Goal: Check status: Check status

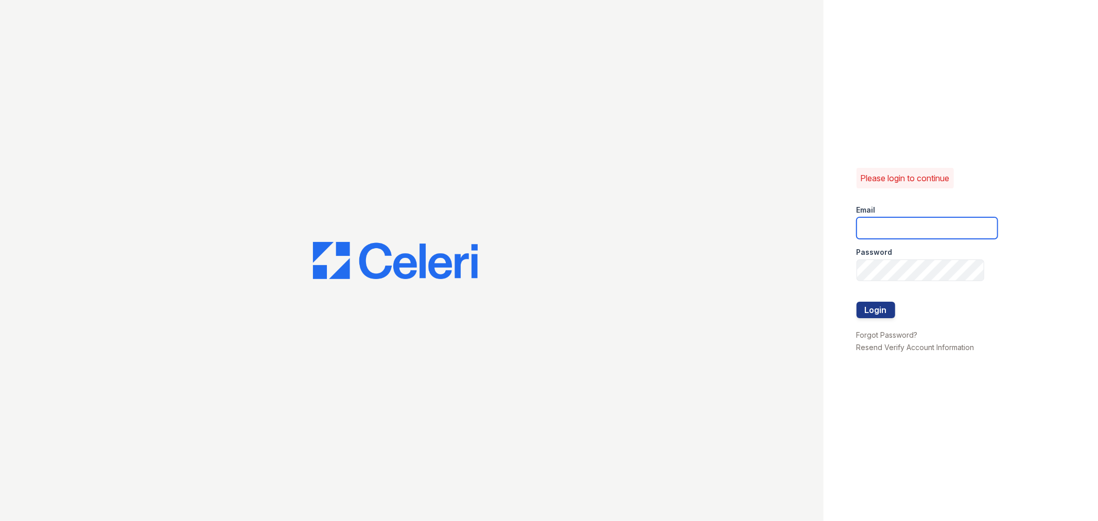
click at [906, 224] on input "email" at bounding box center [926, 228] width 141 height 22
type input "[EMAIL_ADDRESS][DOMAIN_NAME]"
click at [877, 307] on button "Login" at bounding box center [875, 310] width 39 height 16
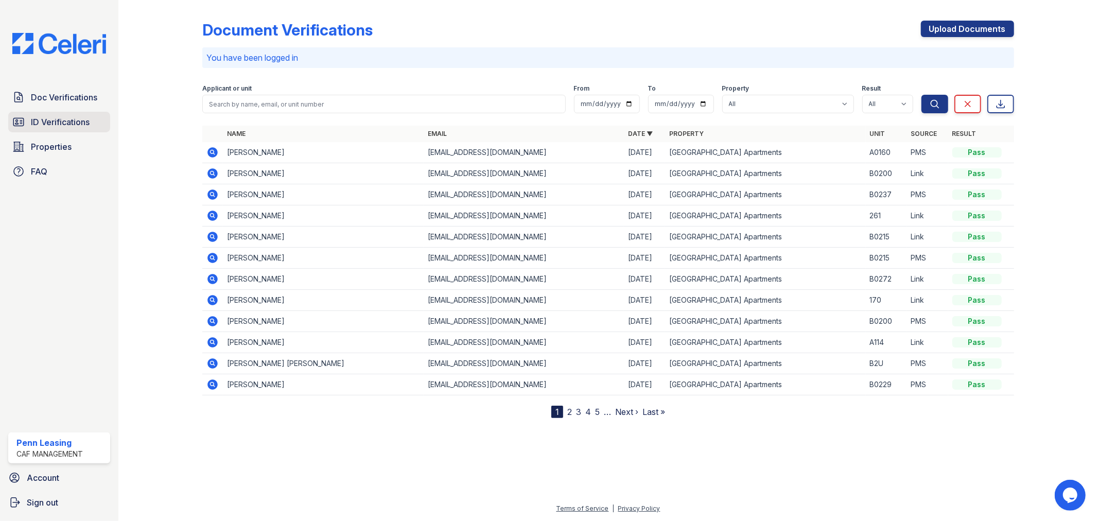
click at [59, 120] on span "ID Verifications" at bounding box center [60, 122] width 59 height 12
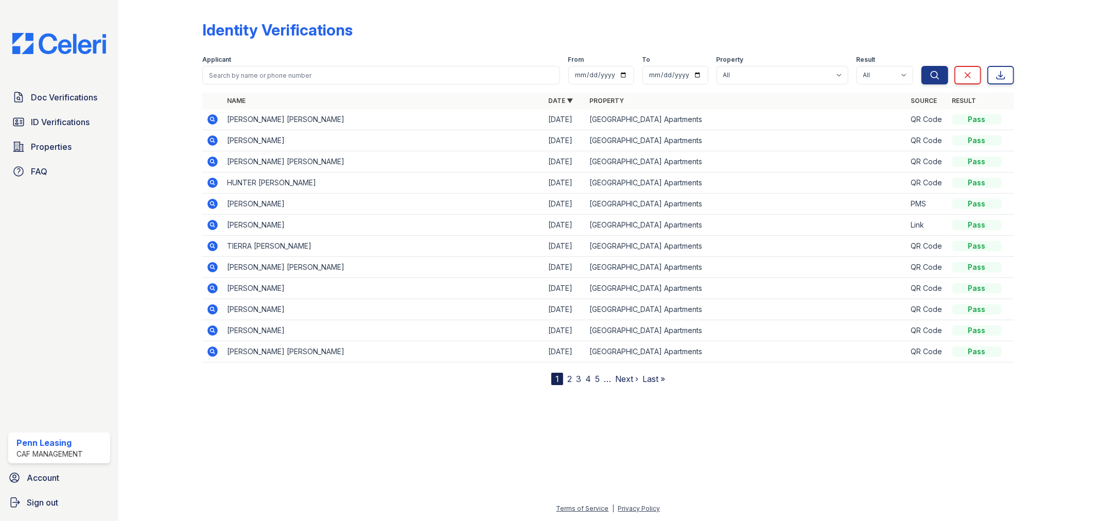
click at [213, 139] on icon at bounding box center [212, 140] width 12 height 12
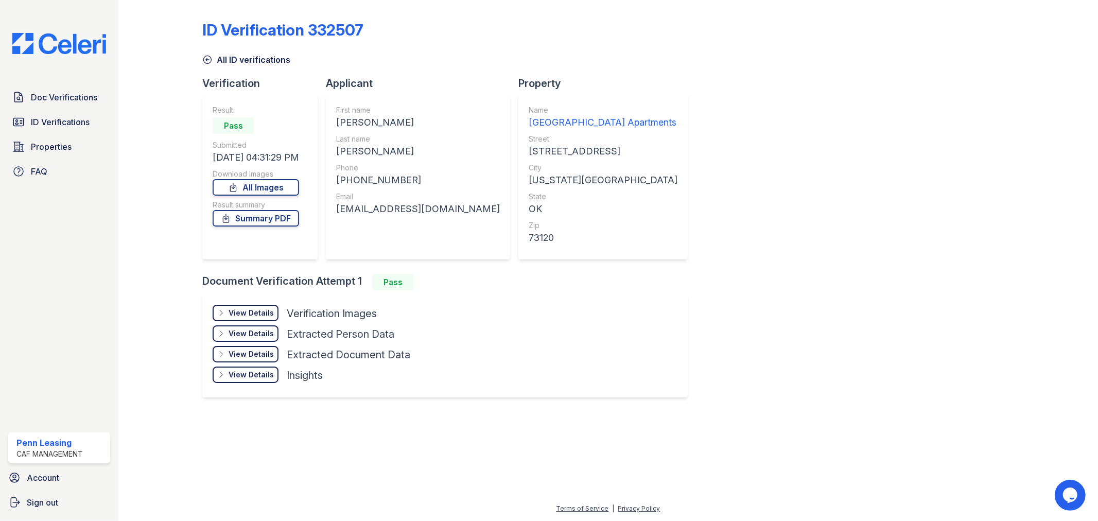
click at [235, 332] on div "View Details" at bounding box center [250, 333] width 45 height 10
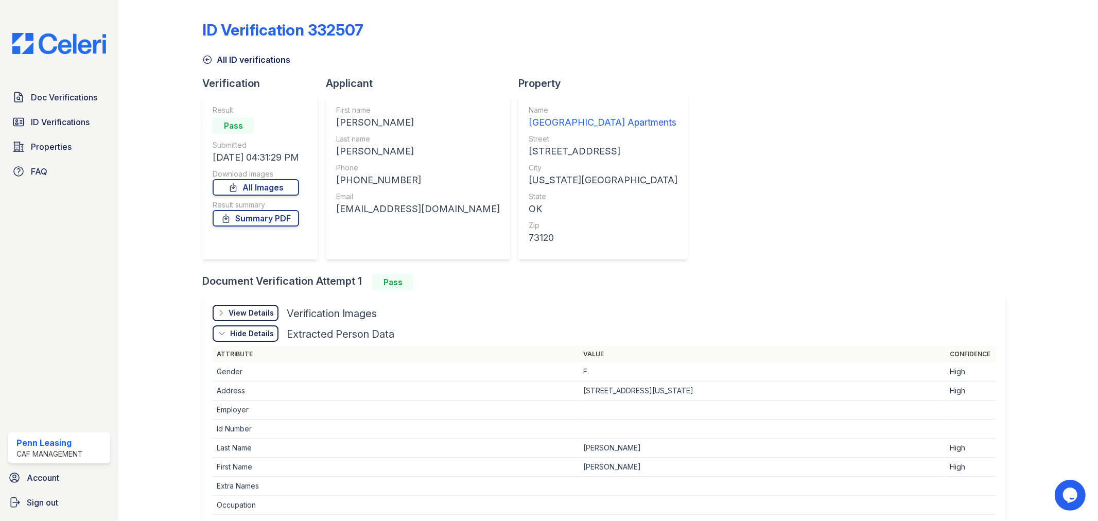
click at [233, 310] on div "View Details" at bounding box center [250, 313] width 45 height 10
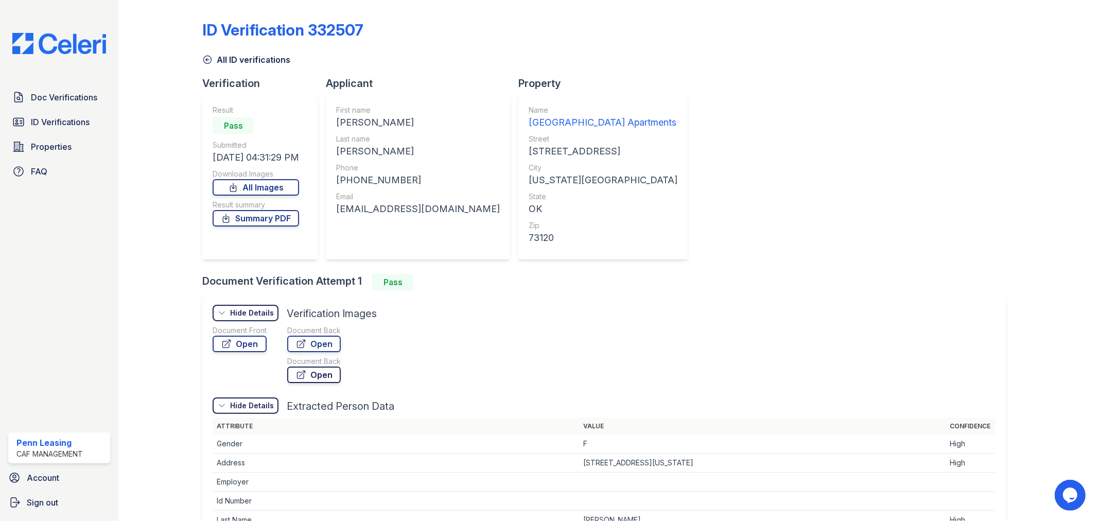
click at [308, 374] on link "Open" at bounding box center [314, 374] width 54 height 16
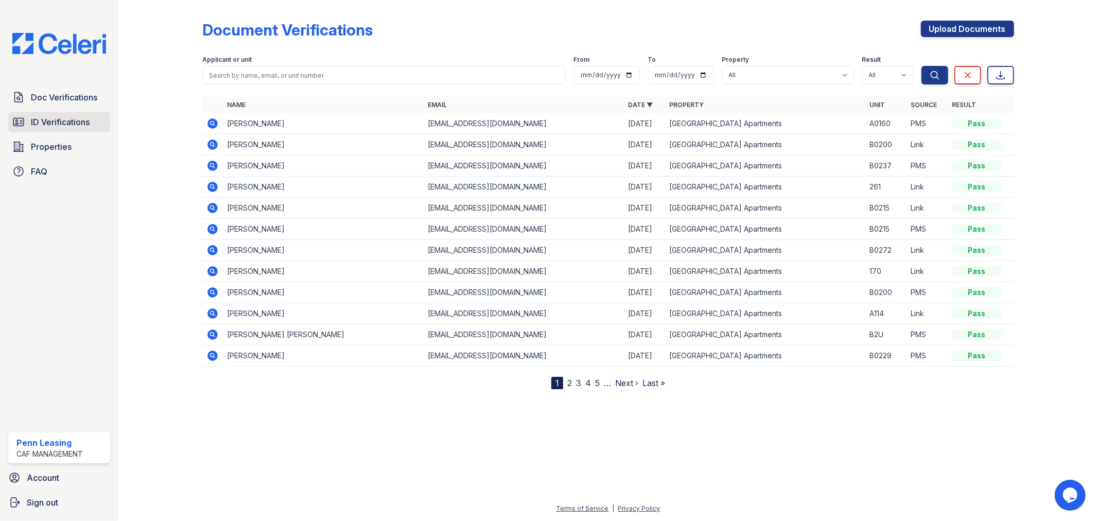
click at [71, 119] on span "ID Verifications" at bounding box center [60, 122] width 59 height 12
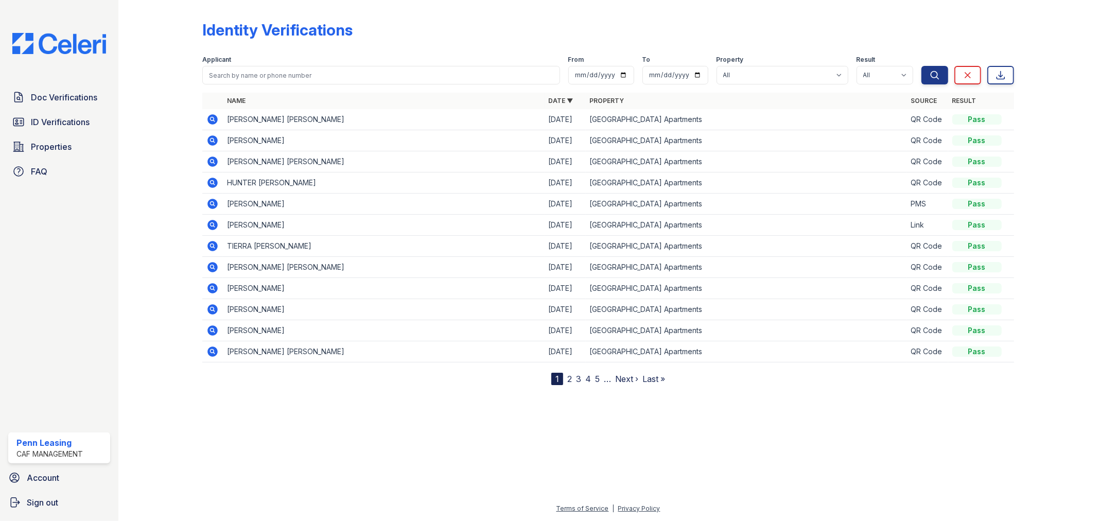
click at [211, 116] on icon at bounding box center [213, 119] width 10 height 10
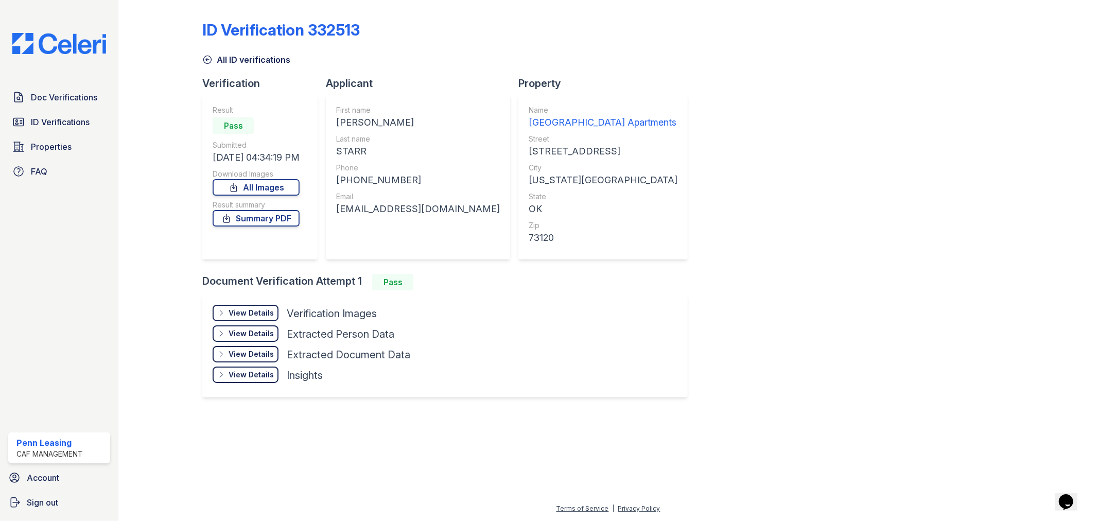
click at [245, 308] on div "View Details" at bounding box center [250, 313] width 45 height 10
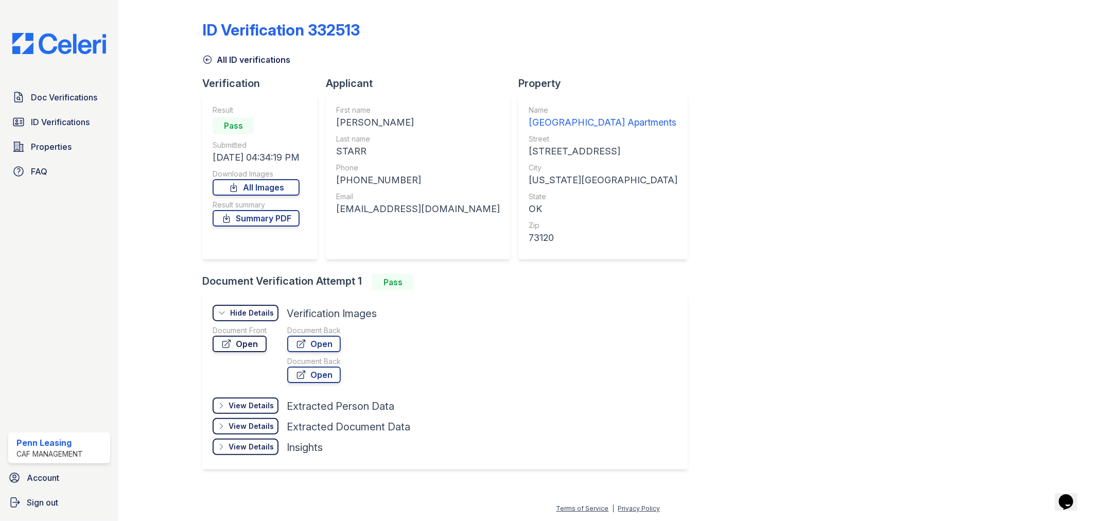
click at [243, 337] on link "Open" at bounding box center [240, 344] width 54 height 16
click at [319, 340] on link "Open" at bounding box center [314, 344] width 54 height 16
click at [73, 117] on span "ID Verifications" at bounding box center [60, 122] width 59 height 12
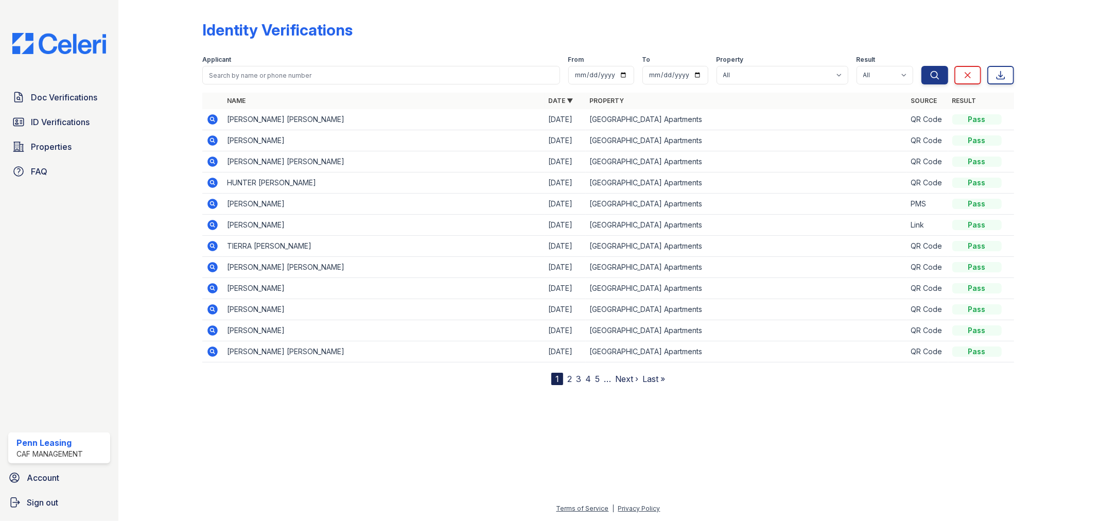
click at [213, 140] on icon at bounding box center [212, 139] width 3 height 3
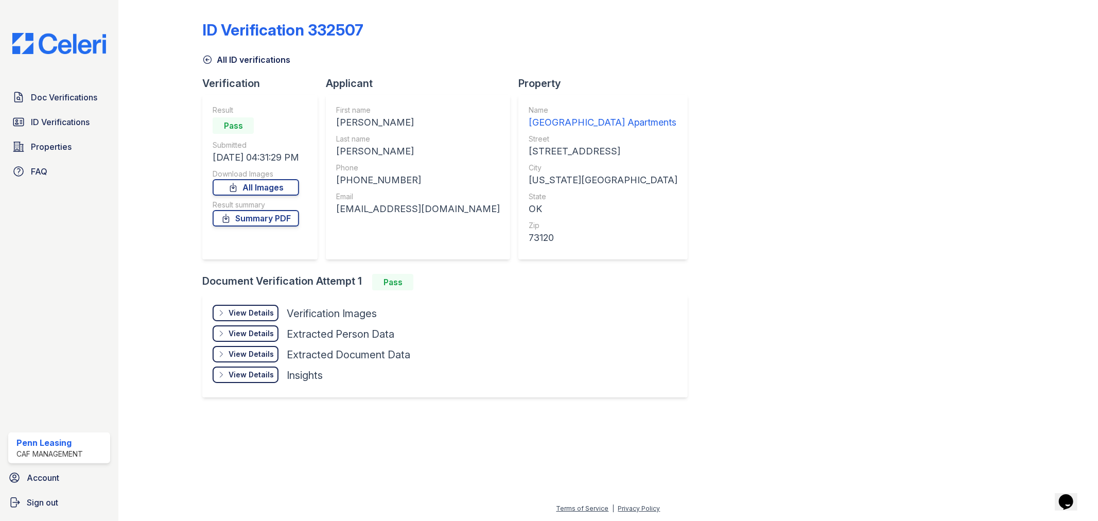
click at [243, 309] on div "View Details" at bounding box center [250, 313] width 45 height 10
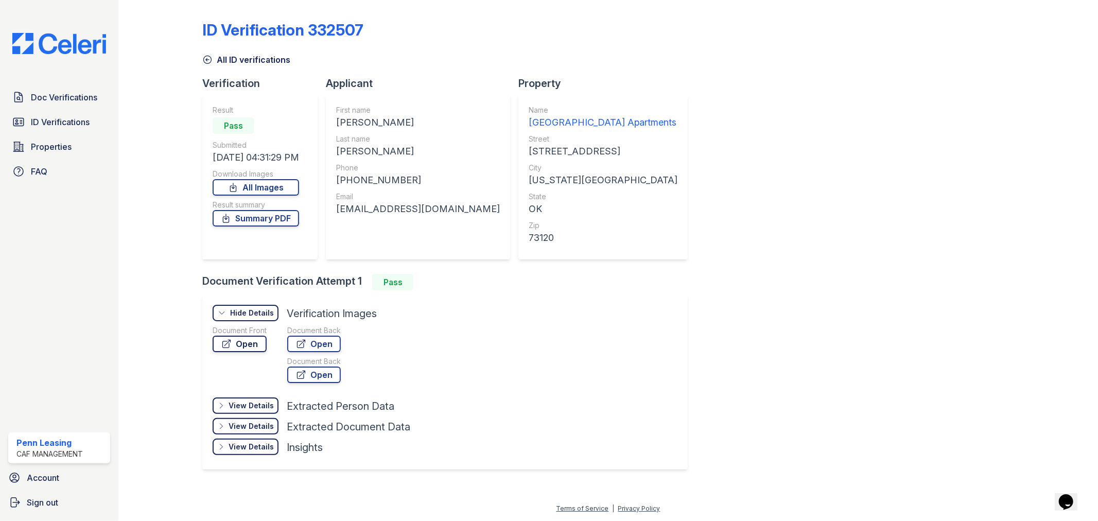
click at [240, 342] on link "Open" at bounding box center [240, 344] width 54 height 16
click at [314, 340] on link "Open" at bounding box center [314, 344] width 54 height 16
click at [314, 342] on link "Open" at bounding box center [314, 344] width 54 height 16
